Goal: Task Accomplishment & Management: Manage account settings

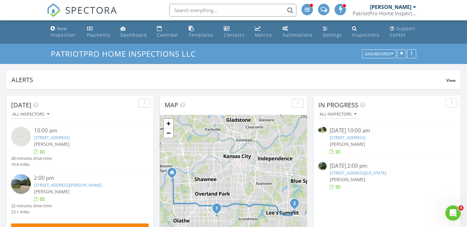
click at [366, 139] on link "14941 W 124th Terrace, Olathe, KS 66062" at bounding box center [348, 137] width 36 height 6
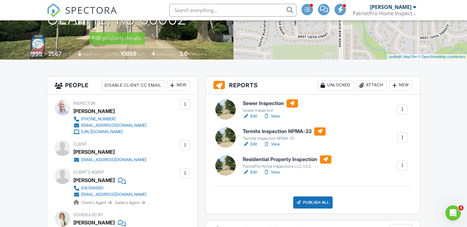
scroll to position [142, 0]
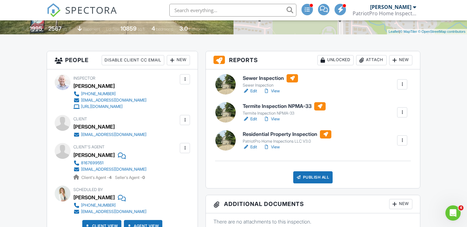
click at [252, 89] on link "Edit" at bounding box center [250, 91] width 14 height 6
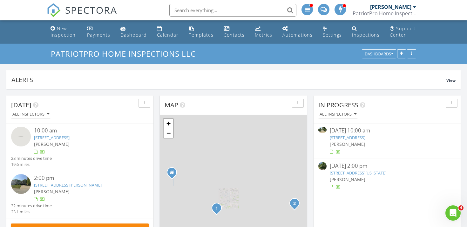
click at [360, 140] on link "14941 W 124th Terrace, Olathe, KS 66062" at bounding box center [348, 137] width 36 height 6
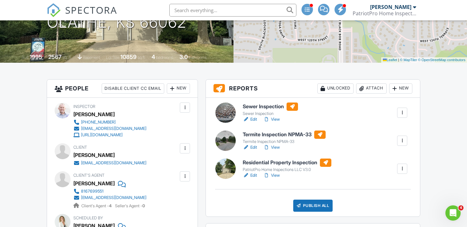
click at [255, 146] on link "Edit" at bounding box center [250, 147] width 14 height 6
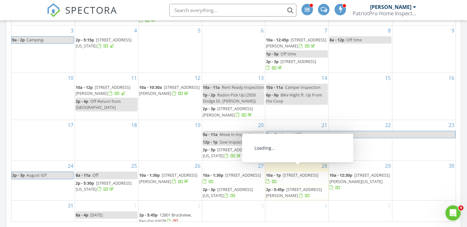
click at [293, 172] on span "12538 Broadmoor St, Leawood 66209" at bounding box center [301, 175] width 36 height 6
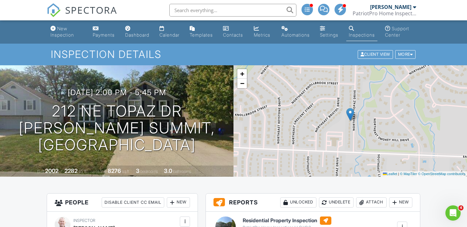
click at [50, 5] on img at bounding box center [54, 10] width 14 height 14
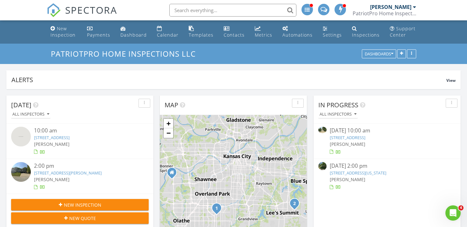
click at [360, 136] on link "14941 W 124th Terrace, Olathe, KS 66062" at bounding box center [348, 137] width 36 height 6
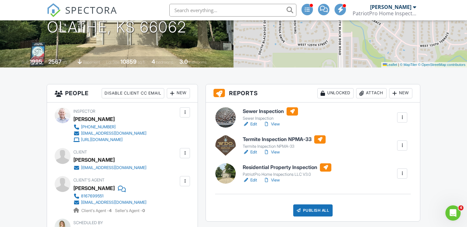
scroll to position [111, 0]
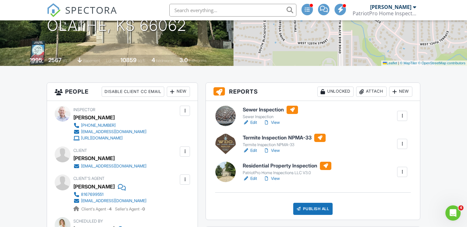
click at [279, 122] on link "View" at bounding box center [272, 122] width 17 height 6
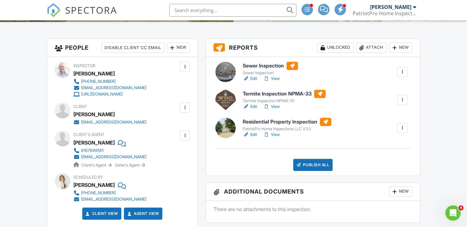
click at [277, 136] on link "View" at bounding box center [272, 134] width 17 height 6
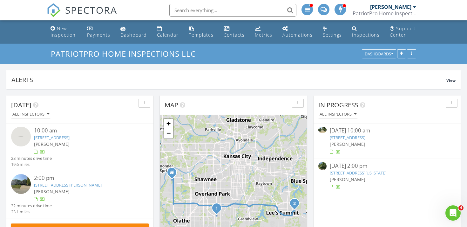
click at [57, 9] on img at bounding box center [54, 10] width 14 height 14
